Goal: Task Accomplishment & Management: Manage account settings

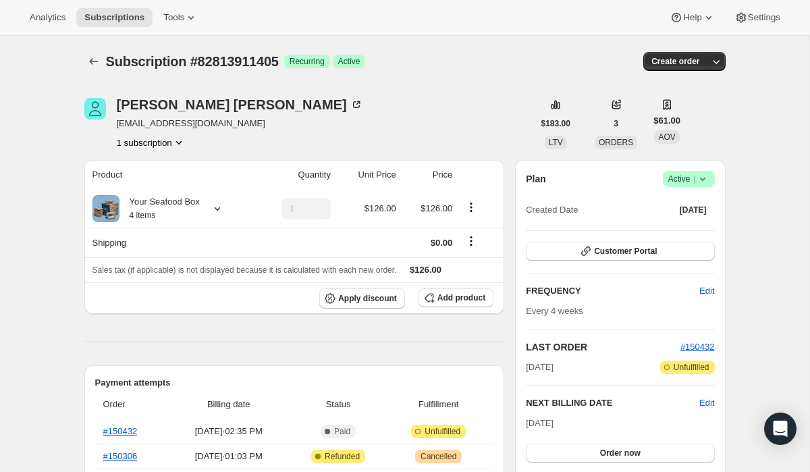
click at [93, 63] on icon "Subscriptions" at bounding box center [93, 61] width 13 height 13
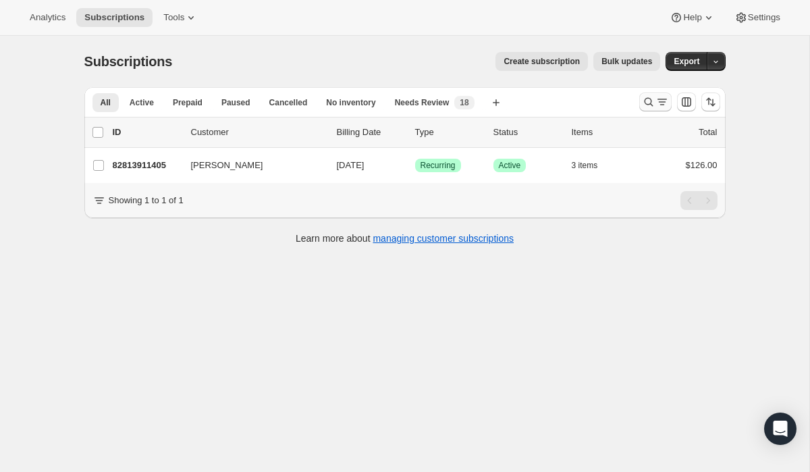
click at [659, 107] on icon "Search and filter results" at bounding box center [661, 101] width 13 height 13
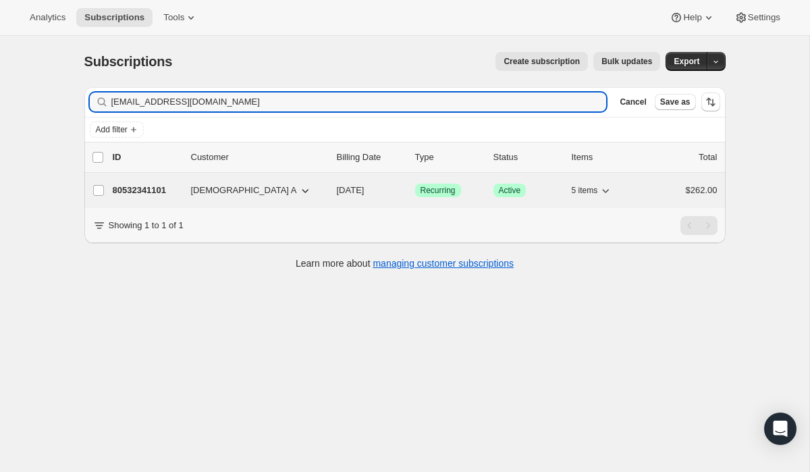
type input "[EMAIL_ADDRESS][DOMAIN_NAME]"
click at [446, 191] on span "Recurring" at bounding box center [437, 190] width 35 height 11
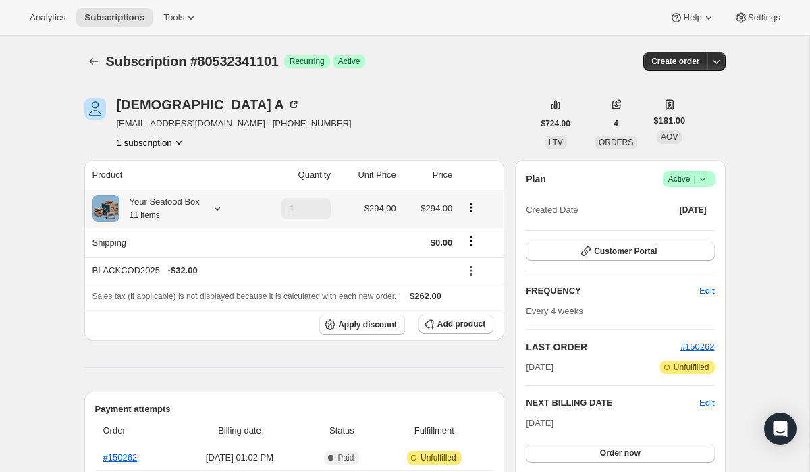
click at [221, 202] on icon at bounding box center [217, 208] width 13 height 13
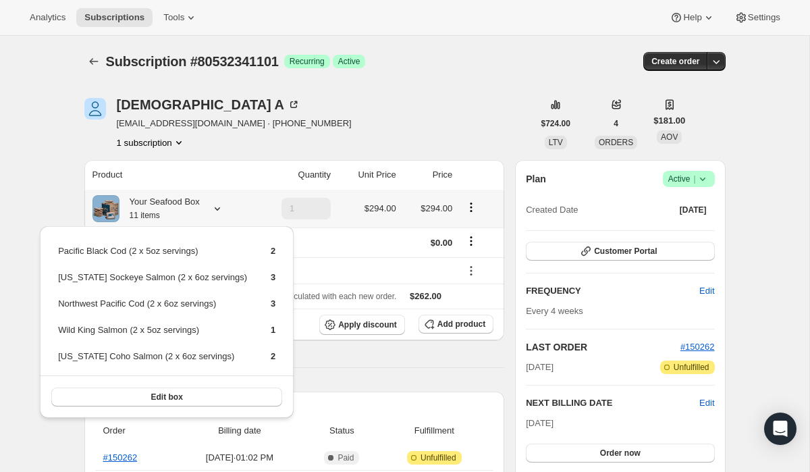
click at [221, 202] on icon at bounding box center [217, 208] width 13 height 13
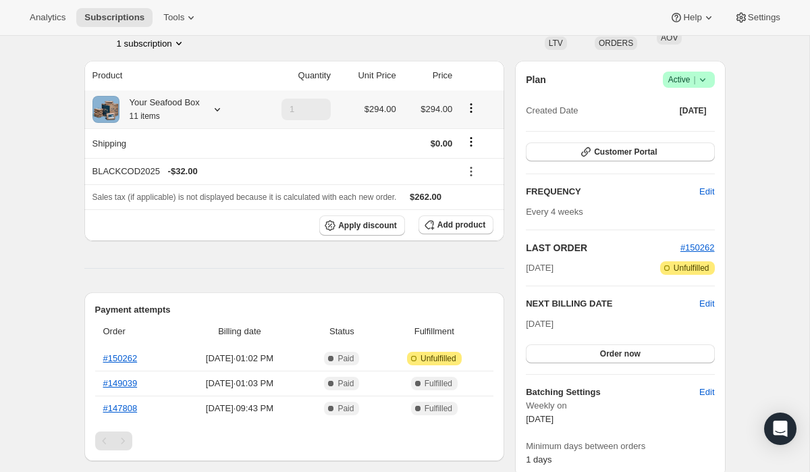
scroll to position [240, 0]
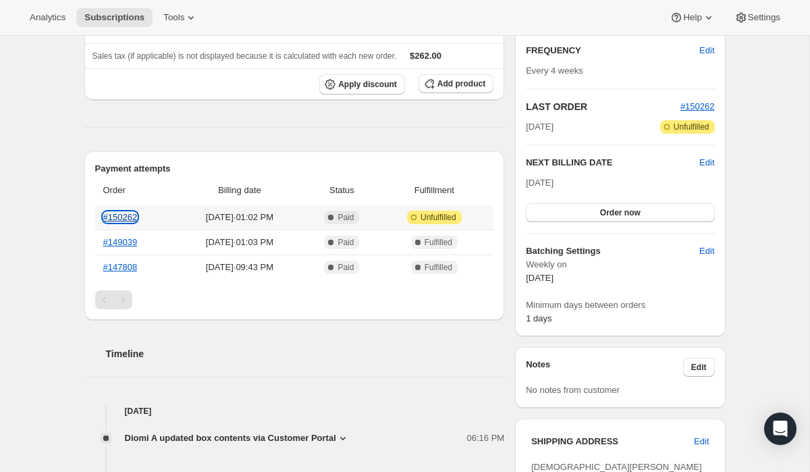
click at [128, 218] on link "#150262" at bounding box center [120, 217] width 34 height 10
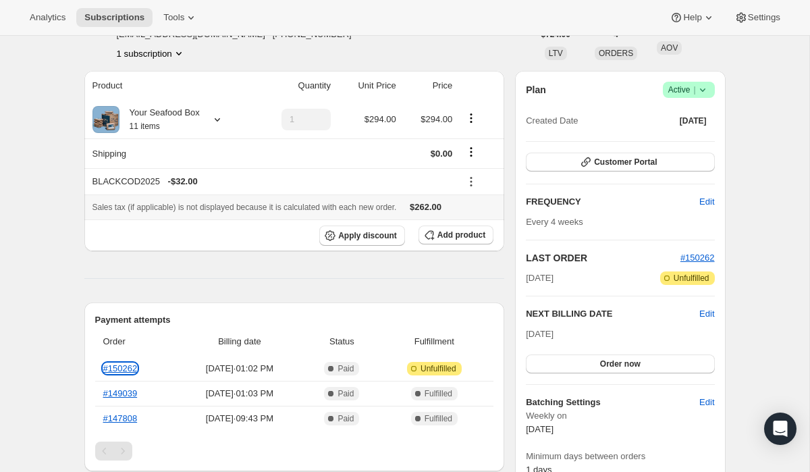
scroll to position [0, 0]
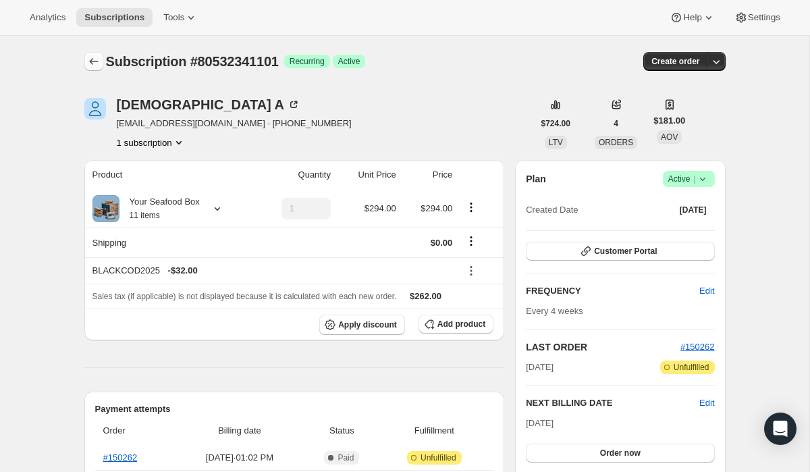
click at [84, 57] on button "Subscriptions" at bounding box center [93, 61] width 19 height 19
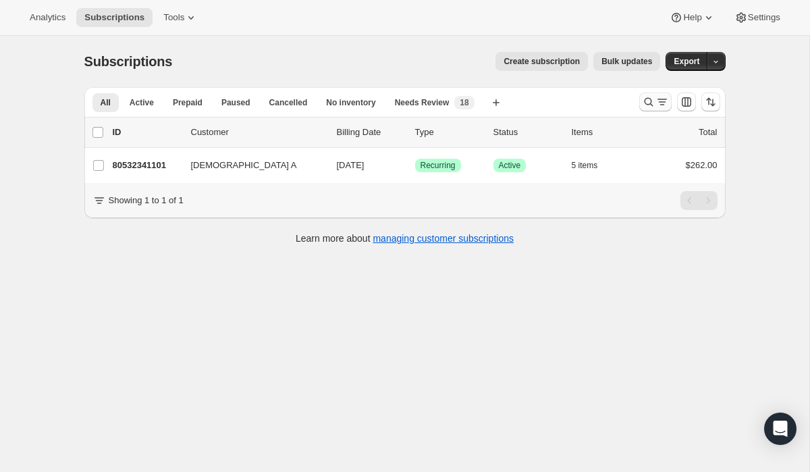
click at [662, 108] on icon "Search and filter results" at bounding box center [661, 101] width 13 height 13
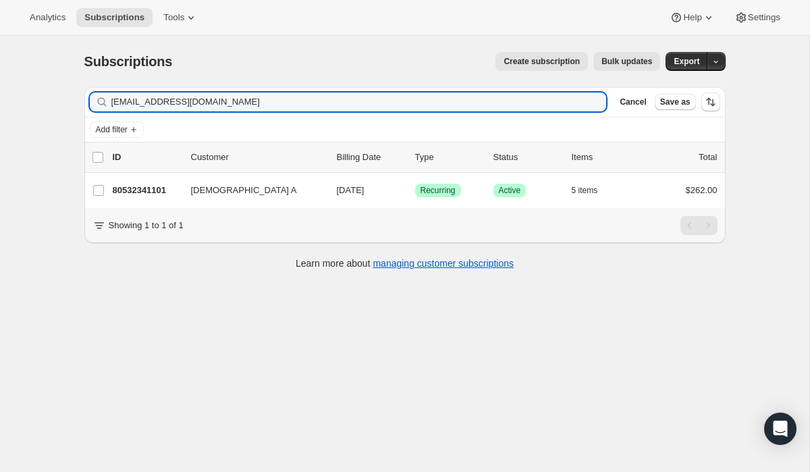
drag, startPoint x: 278, startPoint y: 105, endPoint x: 21, endPoint y: 93, distance: 257.4
click at [21, 93] on div "Subscriptions. This page is ready Subscriptions Create subscription Bulk update…" at bounding box center [404, 272] width 809 height 472
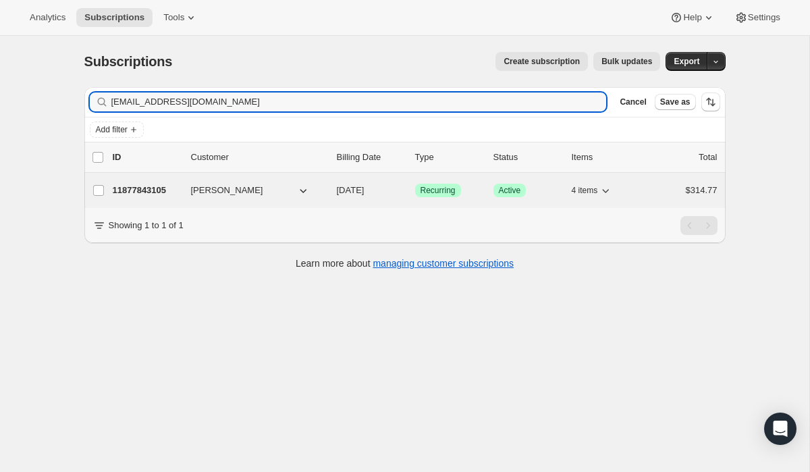
type input "[EMAIL_ADDRESS][DOMAIN_NAME]"
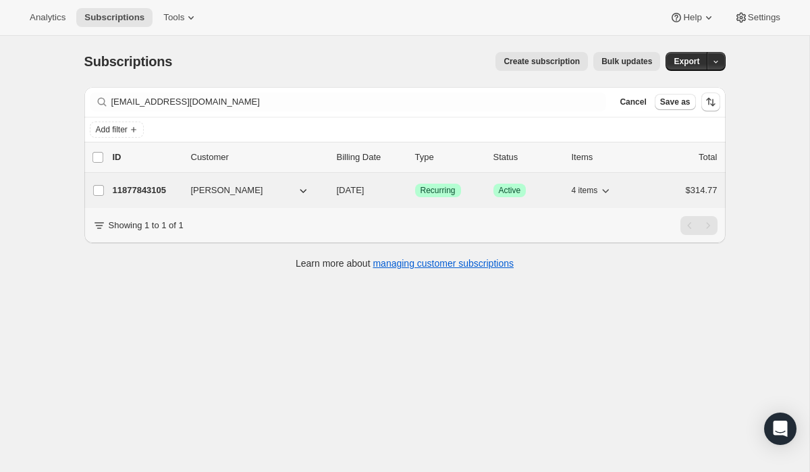
click at [439, 182] on div "11877843105 [PERSON_NAME] [DATE] Success Recurring Success Active 4 items $314.…" at bounding box center [415, 190] width 605 height 19
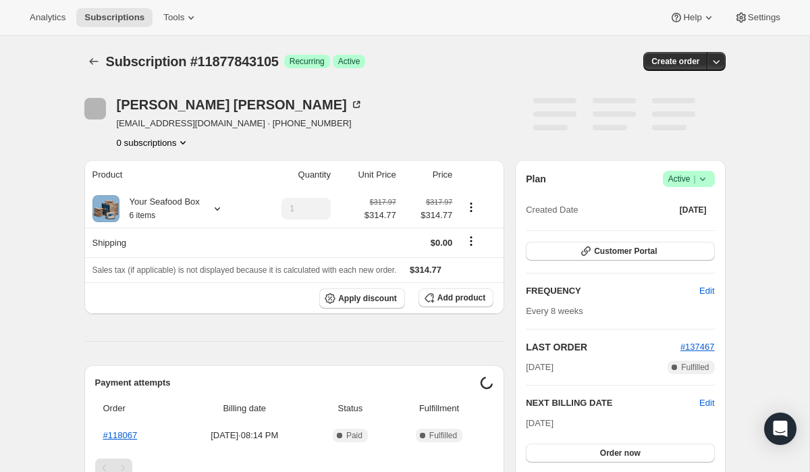
scroll to position [6, 0]
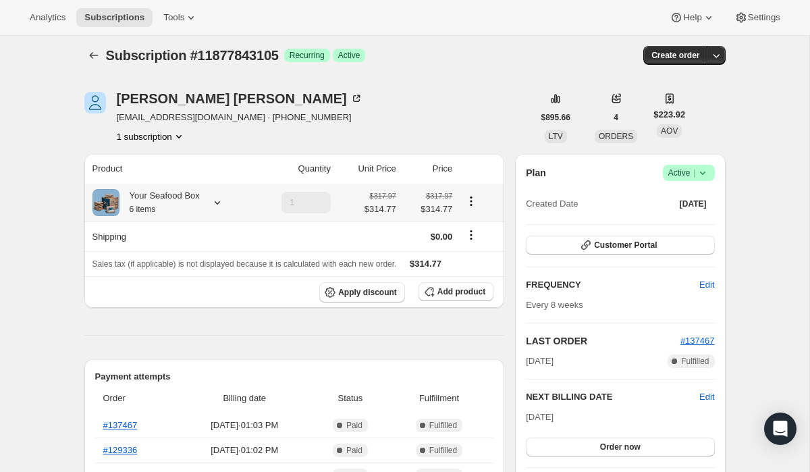
click at [223, 204] on icon at bounding box center [217, 202] width 13 height 13
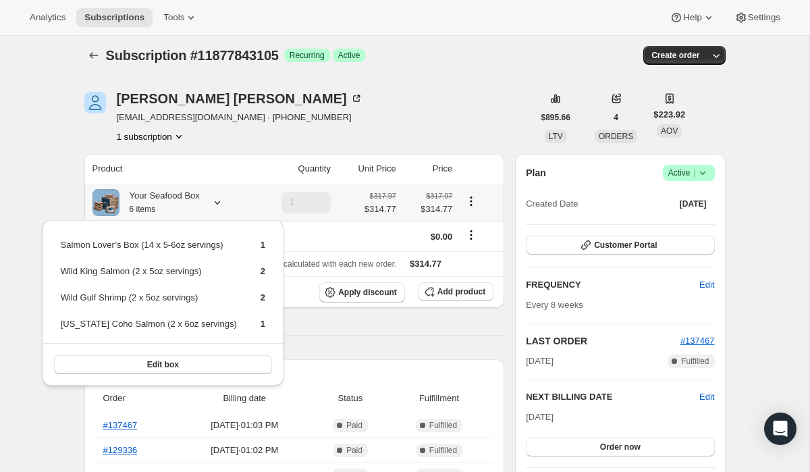
click at [223, 204] on icon at bounding box center [217, 202] width 13 height 13
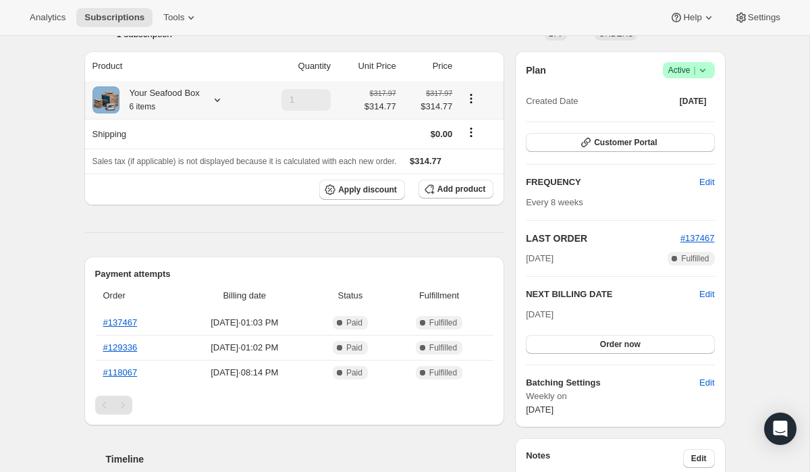
scroll to position [0, 0]
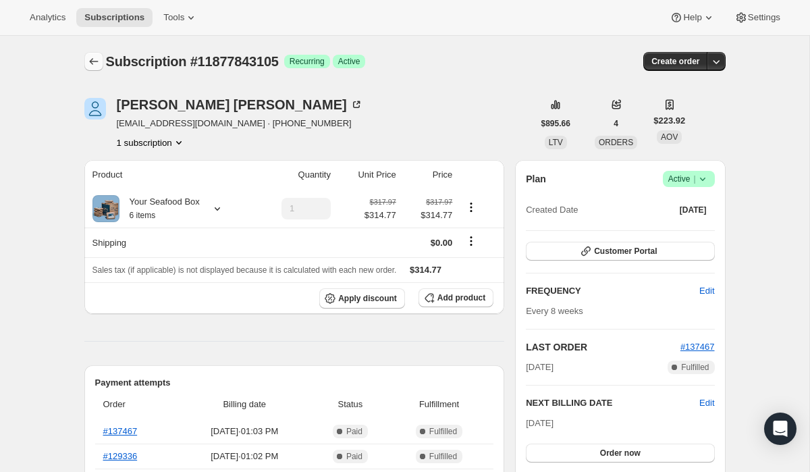
click at [84, 62] on button "Subscriptions" at bounding box center [93, 61] width 19 height 19
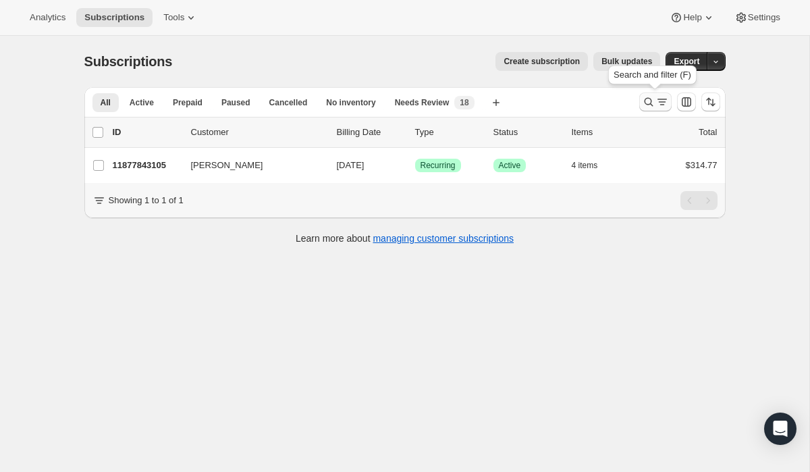
click at [647, 103] on icon "Search and filter results" at bounding box center [648, 101] width 13 height 13
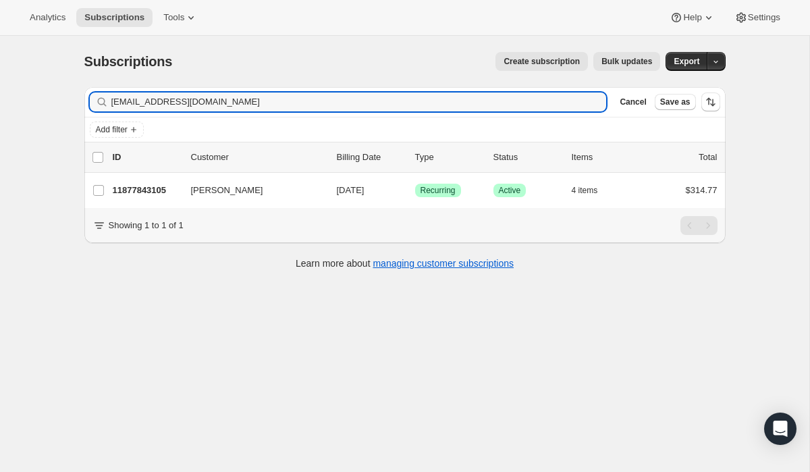
drag, startPoint x: 240, startPoint y: 105, endPoint x: -9, endPoint y: 88, distance: 249.6
click at [0, 88] on html "Analytics Subscriptions Tools Help Settings Skip to content Subscriptions. This…" at bounding box center [405, 236] width 810 height 472
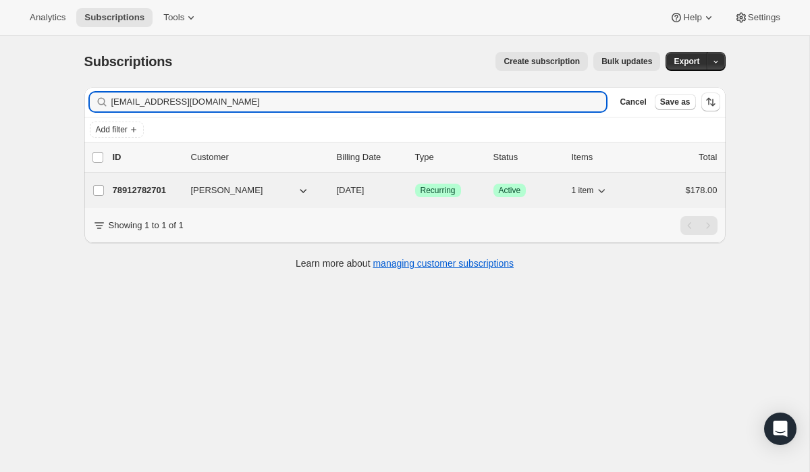
type input "[EMAIL_ADDRESS][DOMAIN_NAME]"
click at [427, 186] on span "Recurring" at bounding box center [437, 190] width 35 height 11
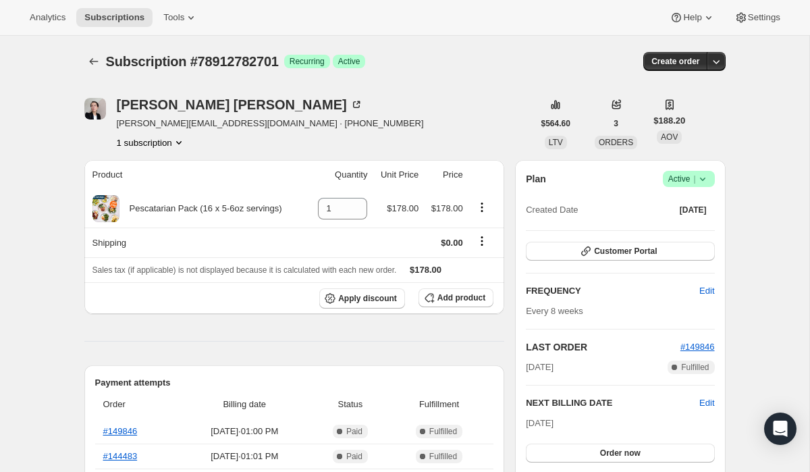
click at [694, 181] on span "|" at bounding box center [694, 178] width 2 height 11
click at [663, 240] on div "Pause subscription Cancel subscription" at bounding box center [683, 216] width 92 height 53
click at [668, 234] on span "Cancel subscription" at bounding box center [683, 228] width 76 height 13
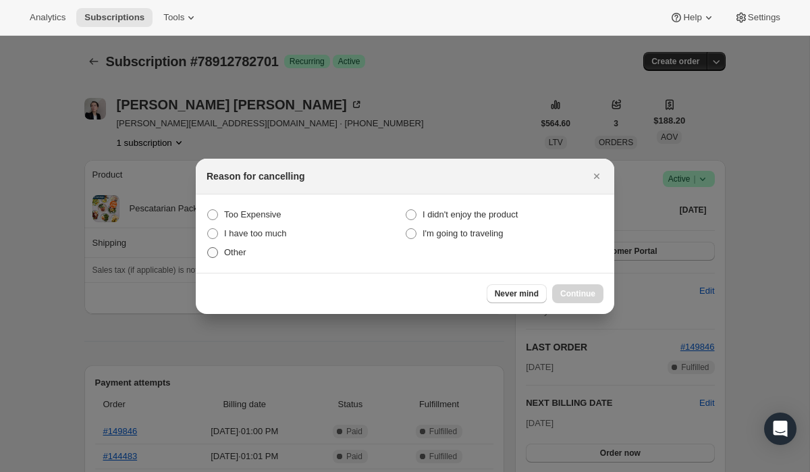
click at [250, 248] on label "Other" at bounding box center [306, 252] width 198 height 19
click at [208, 248] on input "Other" at bounding box center [207, 247] width 1 height 1
radio input "true"
click at [593, 285] on button "Continue" at bounding box center [577, 293] width 51 height 19
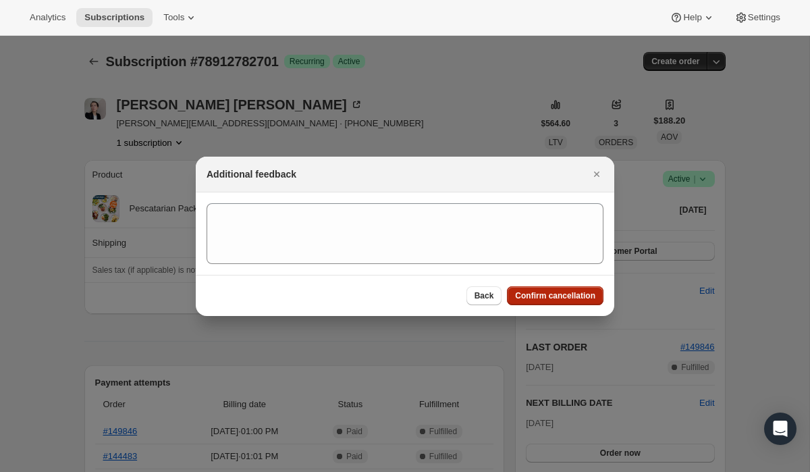
click at [591, 287] on button "Confirm cancellation" at bounding box center [555, 295] width 97 height 19
